Goal: Information Seeking & Learning: Learn about a topic

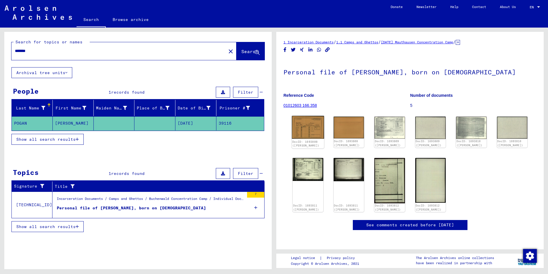
click at [310, 133] on img at bounding box center [308, 127] width 32 height 23
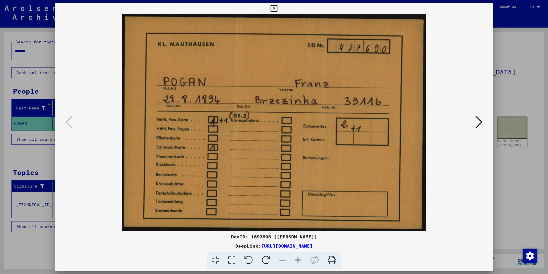
click at [478, 122] on icon at bounding box center [479, 122] width 7 height 14
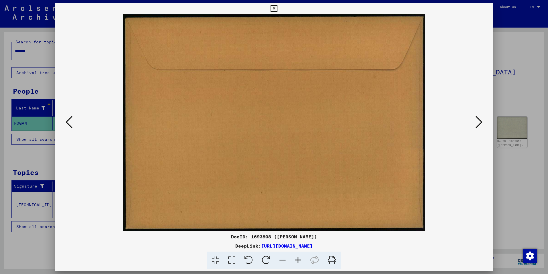
click at [478, 122] on icon at bounding box center [479, 122] width 7 height 14
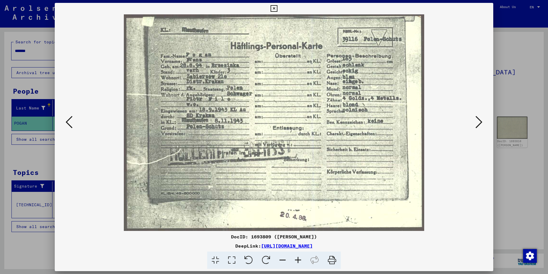
click at [515, 75] on div at bounding box center [274, 137] width 548 height 274
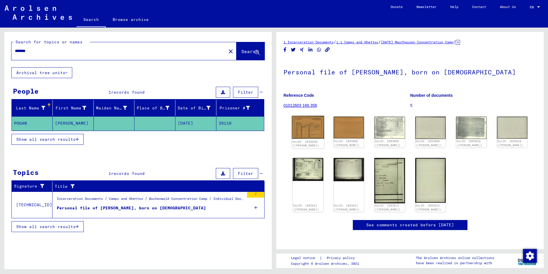
click at [313, 128] on img at bounding box center [308, 127] width 32 height 23
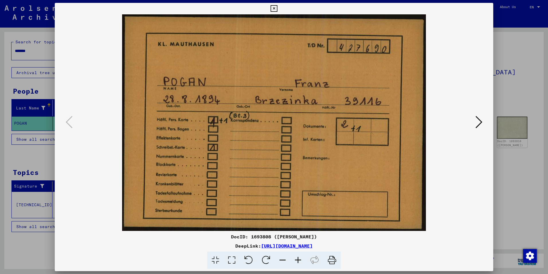
click at [532, 95] on div at bounding box center [274, 137] width 548 height 274
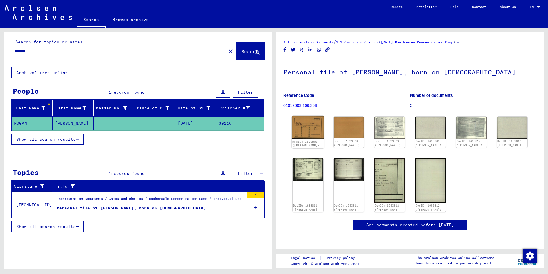
click at [299, 128] on img at bounding box center [308, 127] width 32 height 23
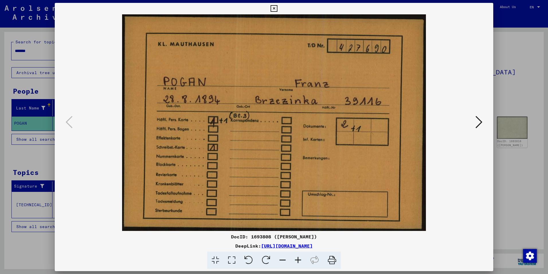
click at [513, 75] on div at bounding box center [274, 137] width 548 height 274
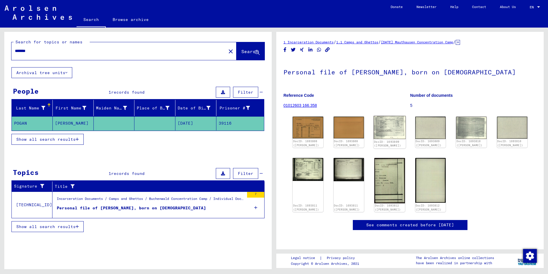
click at [377, 132] on img at bounding box center [390, 127] width 32 height 23
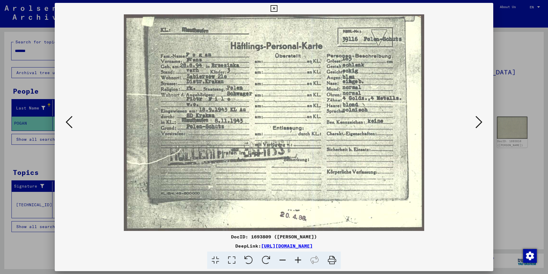
drag, startPoint x: 331, startPoint y: 257, endPoint x: 44, endPoint y: 238, distance: 288.2
click at [331, 257] on icon at bounding box center [331, 259] width 17 height 17
click at [481, 123] on icon at bounding box center [479, 122] width 7 height 14
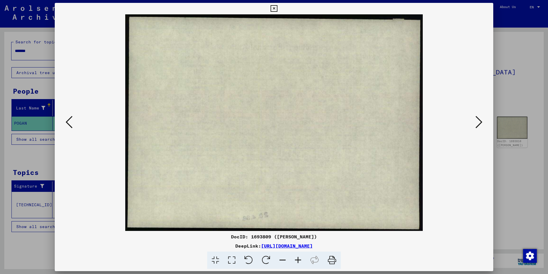
click at [481, 123] on icon at bounding box center [479, 122] width 7 height 14
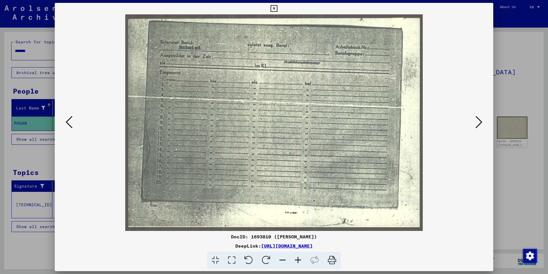
click at [481, 123] on icon at bounding box center [479, 122] width 7 height 14
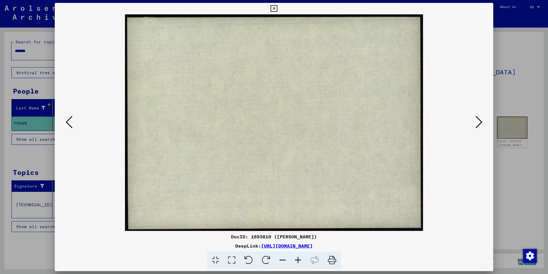
click at [481, 123] on icon at bounding box center [479, 122] width 7 height 14
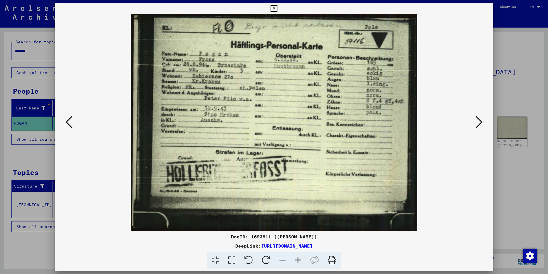
click at [328, 261] on icon at bounding box center [331, 259] width 17 height 17
click at [480, 123] on icon at bounding box center [479, 122] width 7 height 14
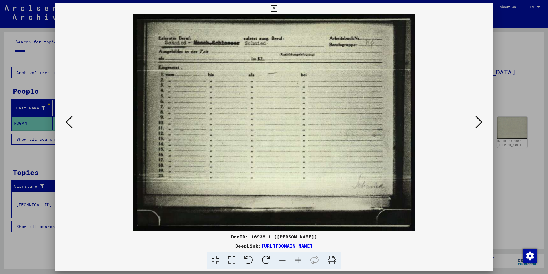
click at [480, 123] on icon at bounding box center [479, 122] width 7 height 14
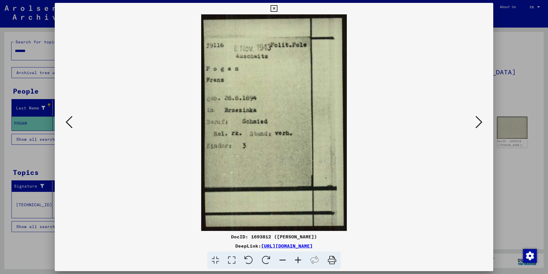
click at [337, 261] on icon at bounding box center [331, 259] width 17 height 17
click at [514, 52] on div at bounding box center [274, 137] width 548 height 274
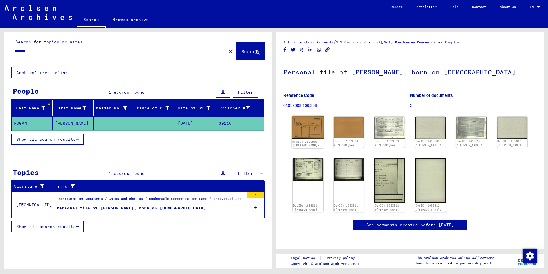
click at [301, 123] on img at bounding box center [308, 127] width 32 height 23
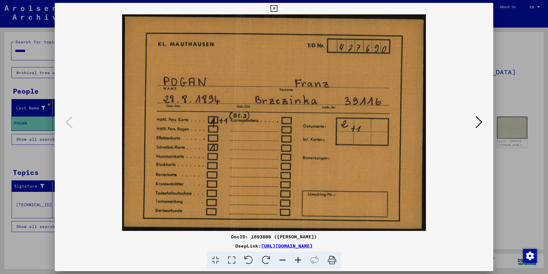
click at [504, 66] on div at bounding box center [274, 137] width 548 height 274
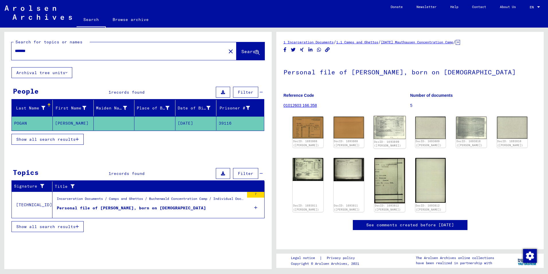
click at [384, 128] on img at bounding box center [390, 127] width 32 height 23
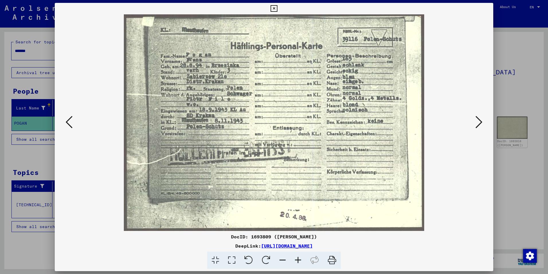
click at [481, 120] on icon at bounding box center [479, 122] width 7 height 14
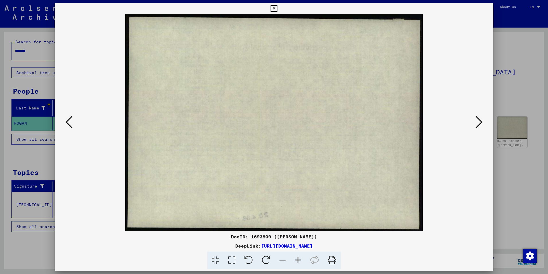
click at [71, 124] on icon at bounding box center [69, 122] width 7 height 14
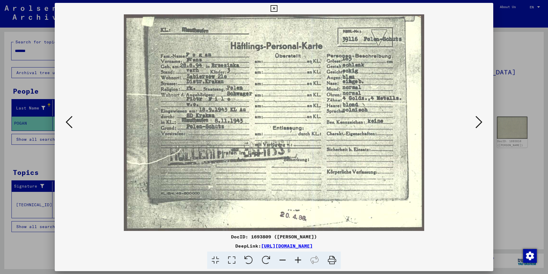
click at [71, 124] on icon at bounding box center [69, 122] width 7 height 14
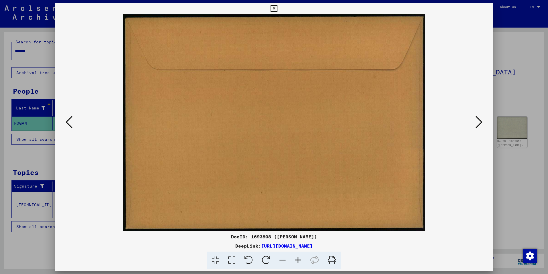
click at [71, 124] on icon at bounding box center [69, 122] width 7 height 14
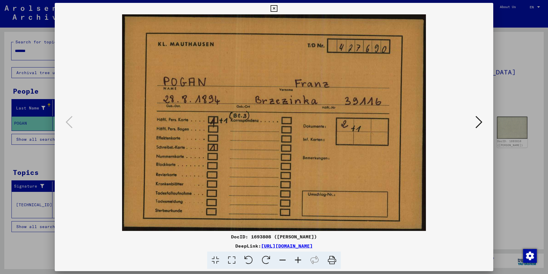
click at [474, 117] on button at bounding box center [479, 122] width 10 height 16
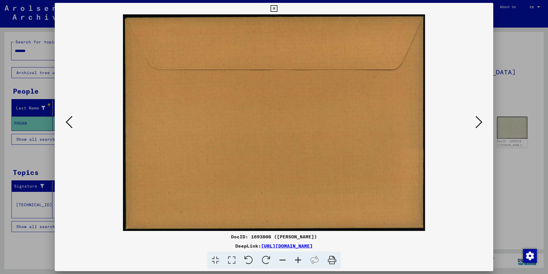
click at [474, 117] on button at bounding box center [479, 122] width 10 height 16
